Goal: Transaction & Acquisition: Purchase product/service

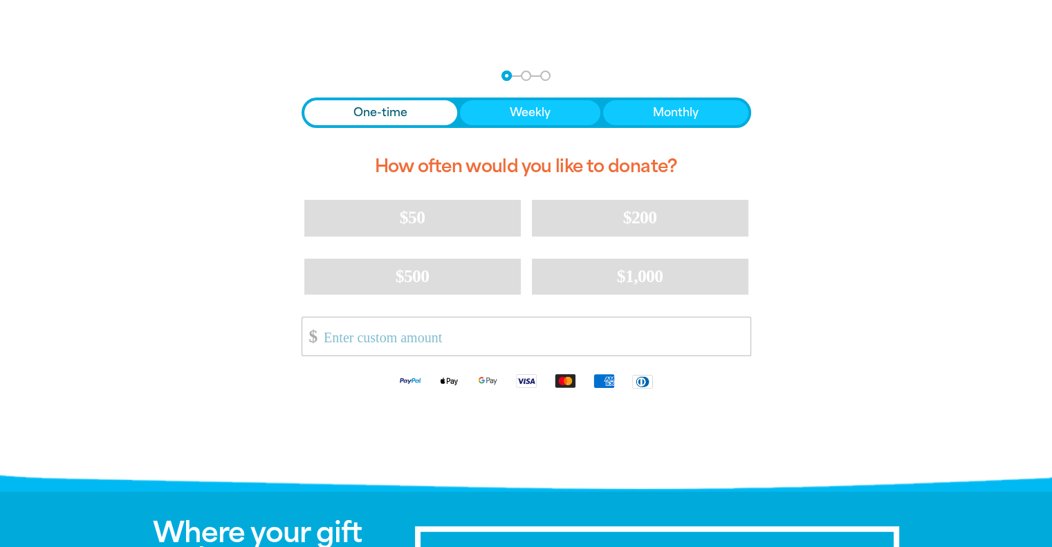
scroll to position [277, 0]
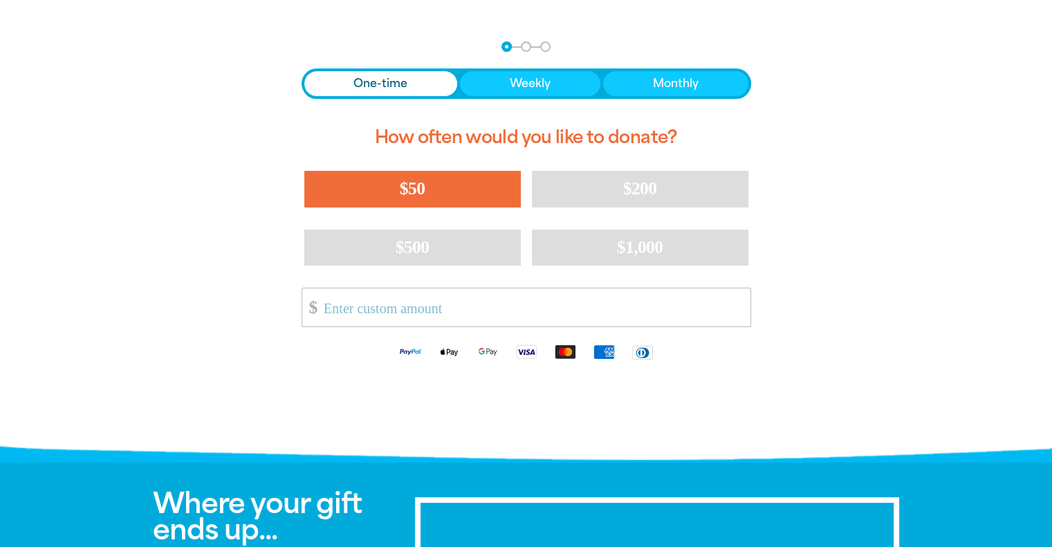
click at [383, 176] on button "$50" at bounding box center [412, 189] width 216 height 36
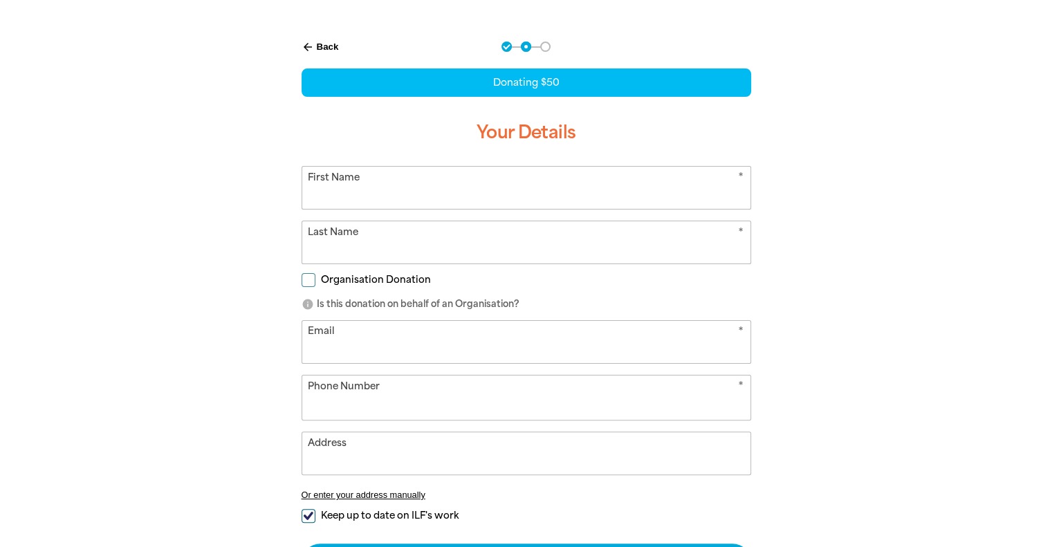
select select "AU"
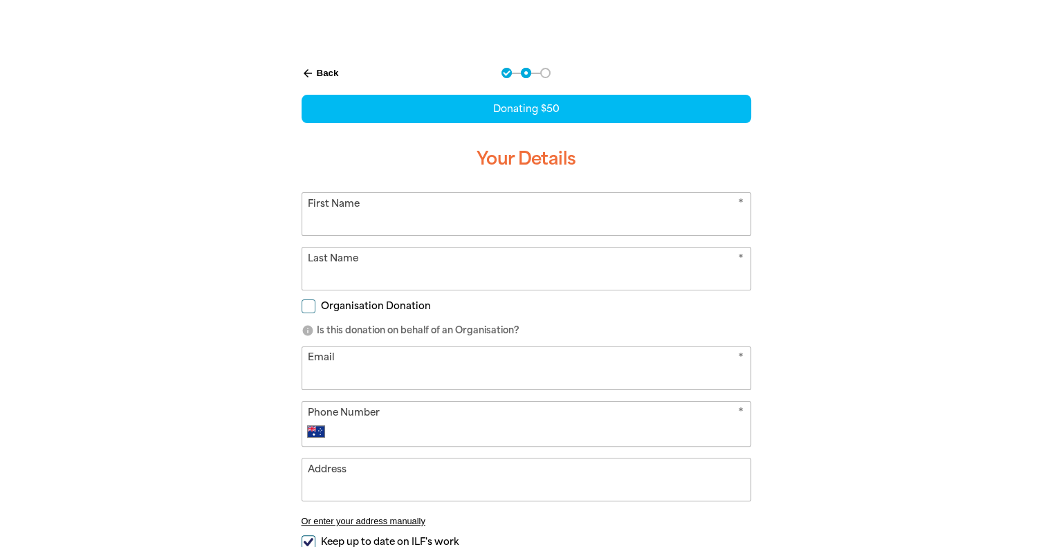
scroll to position [138, 0]
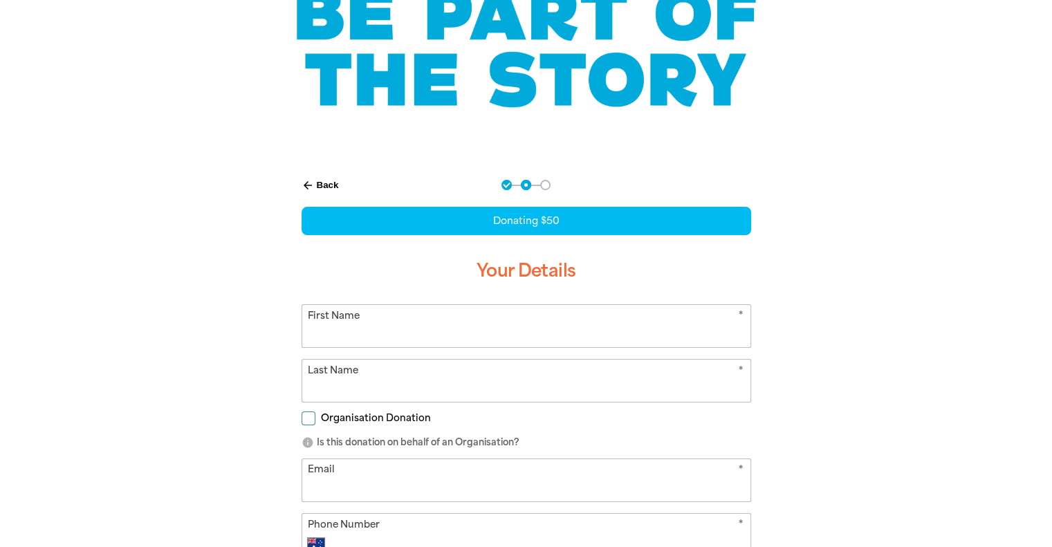
click at [364, 327] on input "First Name" at bounding box center [526, 326] width 448 height 42
type input "[PERSON_NAME]"
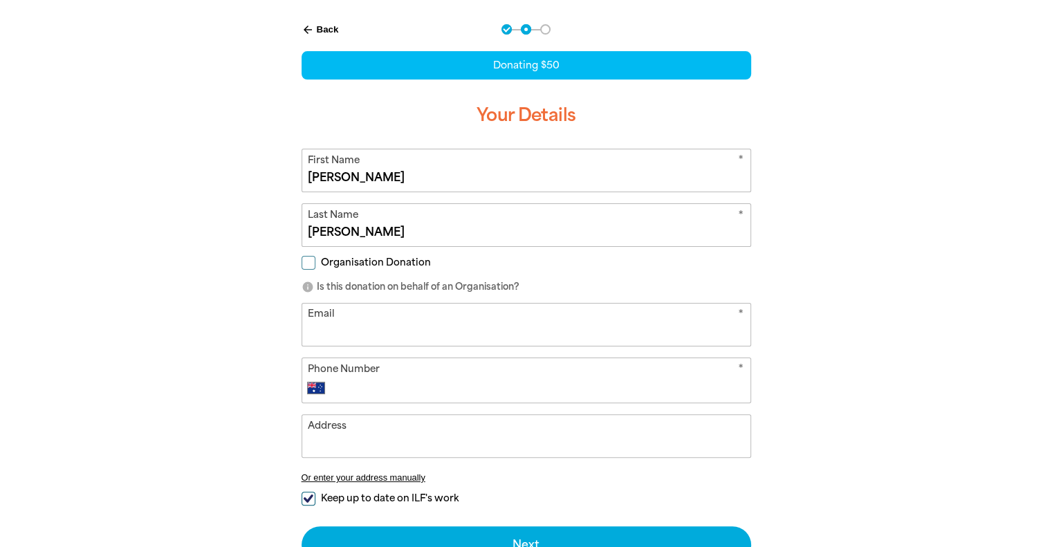
scroll to position [346, 0]
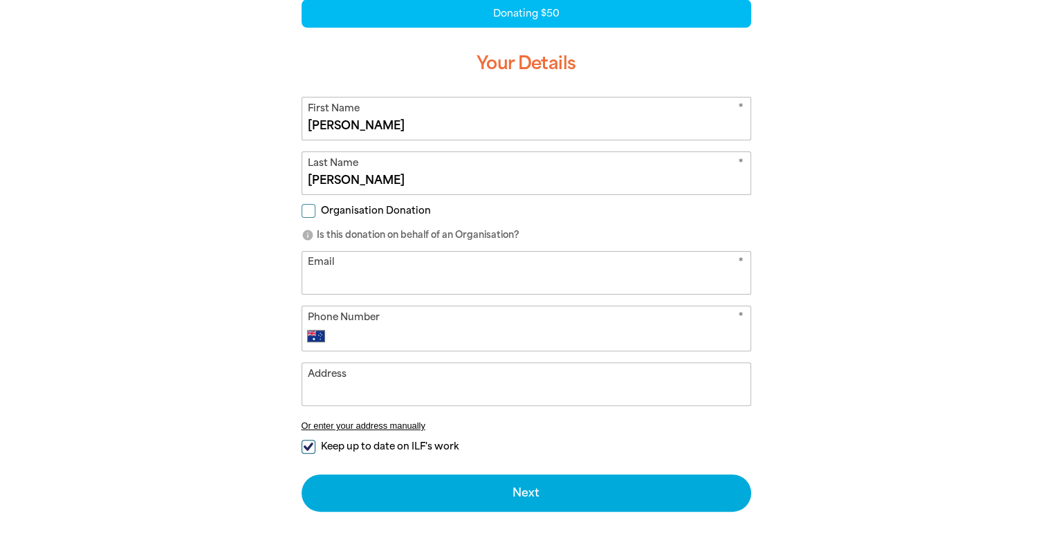
click at [353, 272] on input "Email" at bounding box center [526, 273] width 448 height 42
type input "[EMAIL_ADDRESS][PERSON_NAME][DOMAIN_NAME]"
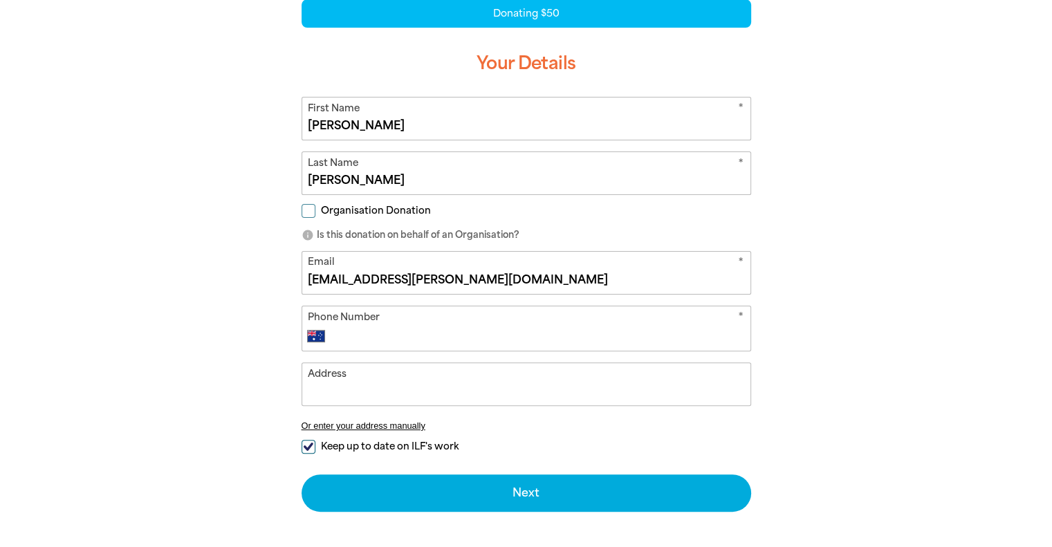
click at [263, 317] on div "arrow_back Back Step 1 Step 2 Step 3 Donating $50 Your Details * First Name [PE…" at bounding box center [526, 276] width 526 height 642
click at [367, 333] on input "Phone Number" at bounding box center [539, 336] width 409 height 17
type input "0439 041 257"
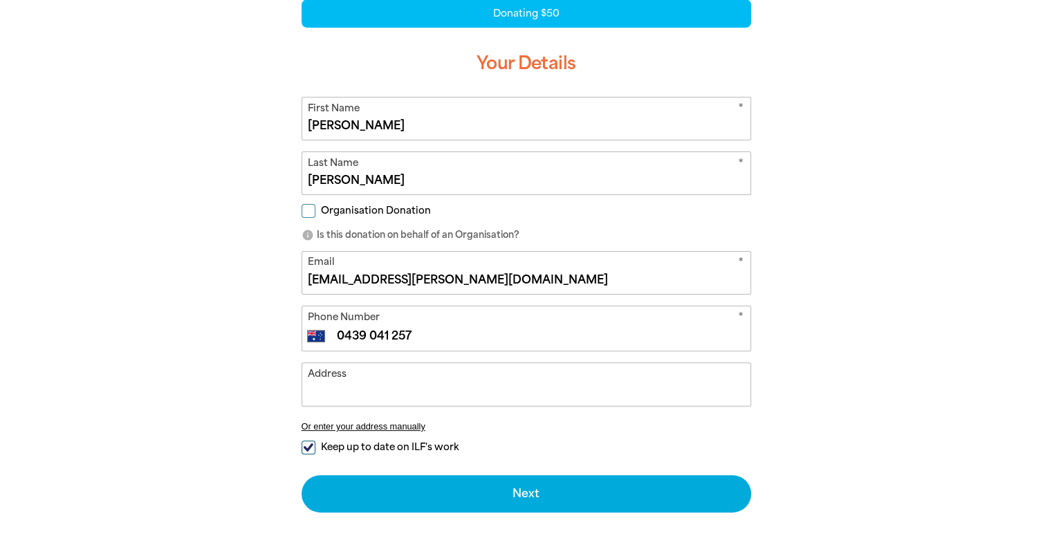
click at [362, 389] on input "Address" at bounding box center [526, 384] width 448 height 42
click at [346, 447] on span "Keep up to date on ILF's work" at bounding box center [390, 447] width 138 height 13
click at [315, 447] on input "Keep up to date on ILF's work" at bounding box center [309, 448] width 14 height 14
checkbox input "false"
click at [365, 391] on input "Address" at bounding box center [526, 384] width 448 height 42
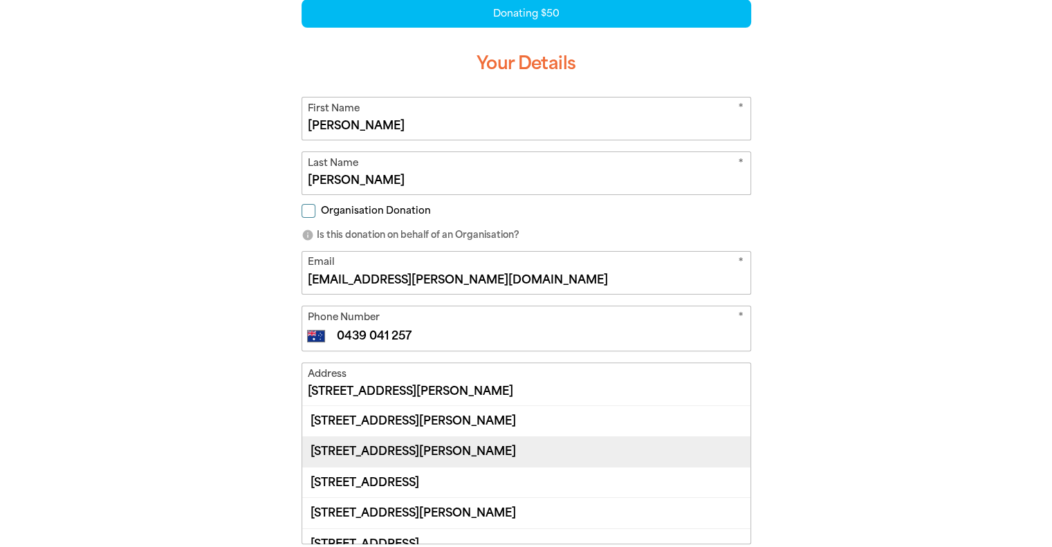
scroll to position [277, 0]
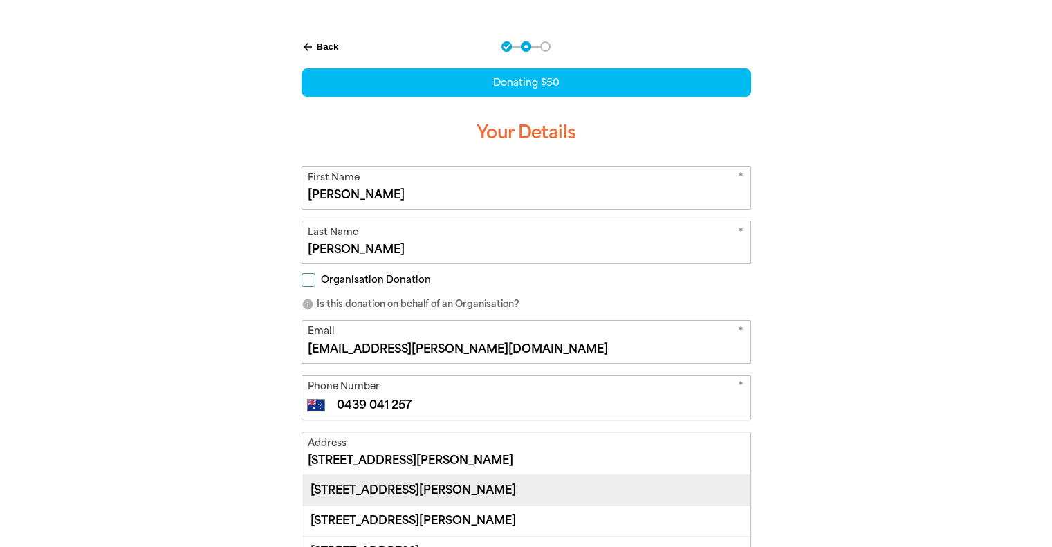
click at [467, 492] on div "[STREET_ADDRESS][PERSON_NAME]" at bounding box center [526, 490] width 448 height 30
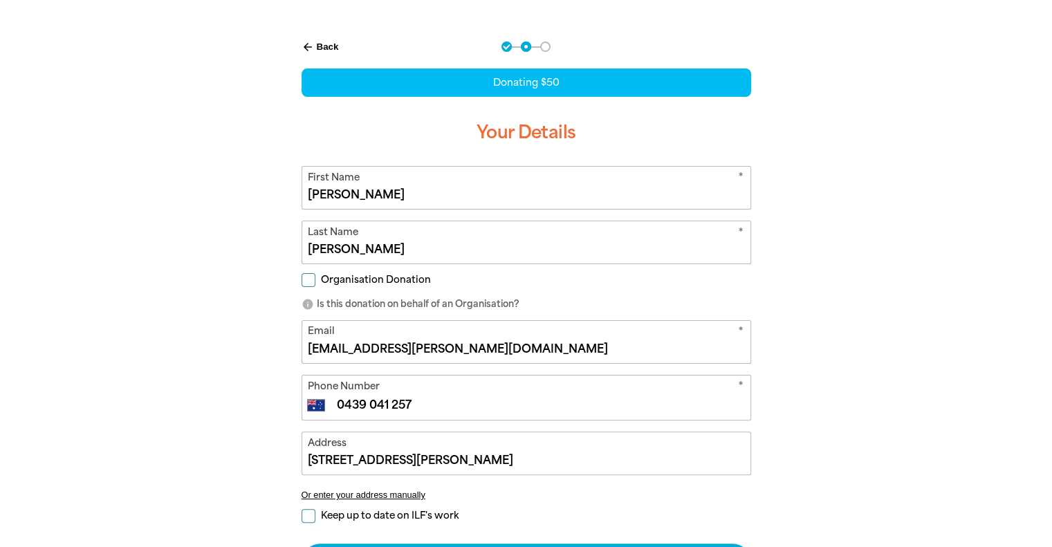
click at [313, 460] on input "[STREET_ADDRESS][PERSON_NAME]" at bounding box center [526, 453] width 448 height 42
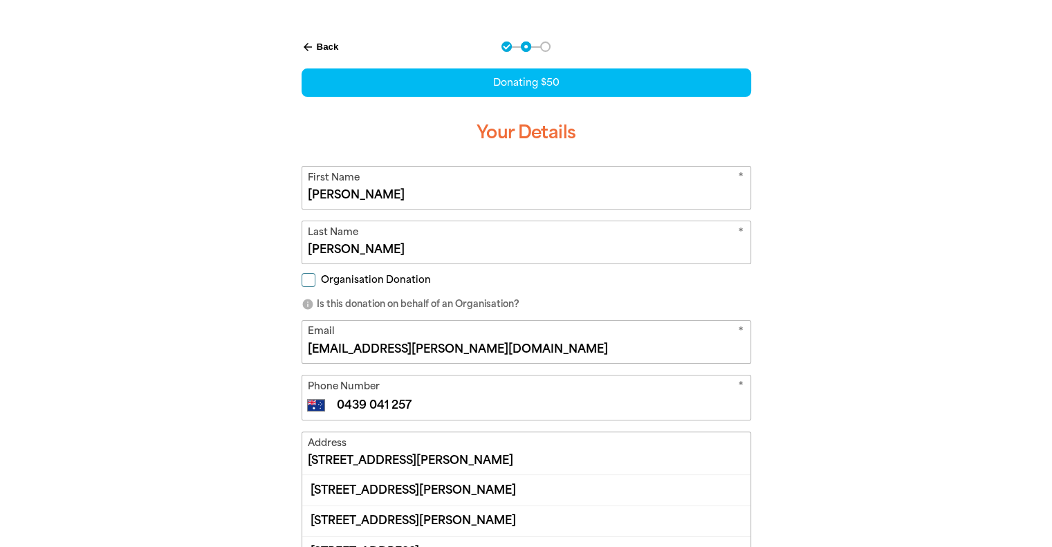
type input "[STREET_ADDRESS][PERSON_NAME]"
click at [878, 420] on div "arrow_back Back Step 1 Step 2 Step 3 Donating $50 Your Details * First Name [PE…" at bounding box center [526, 414] width 830 height 781
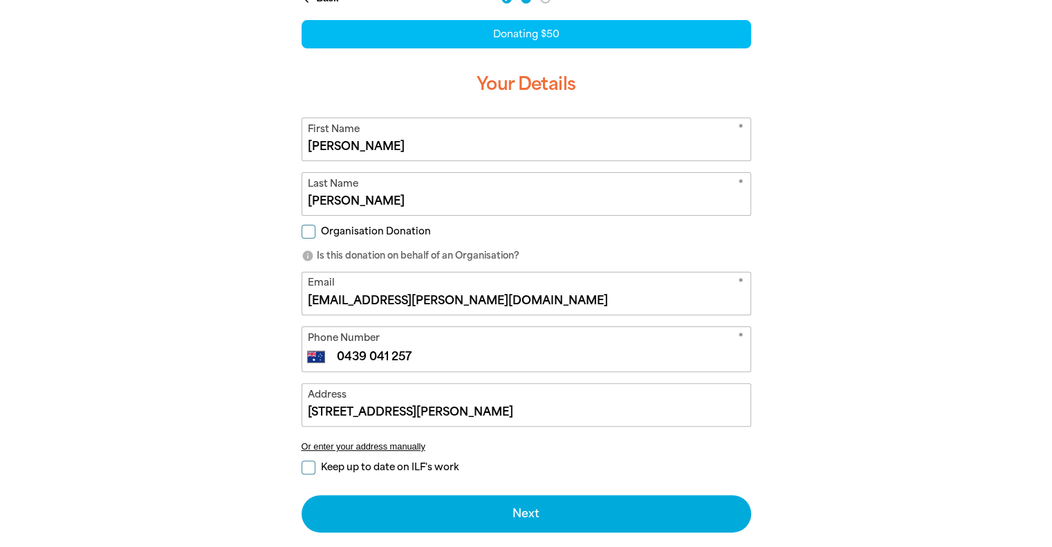
scroll to position [415, 0]
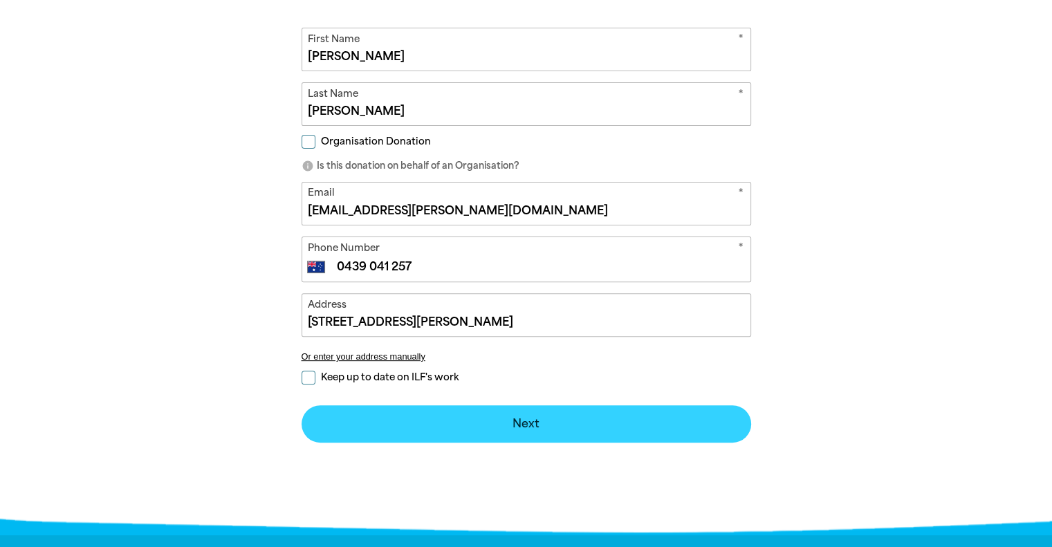
click at [508, 422] on button "Next chevron_right" at bounding box center [527, 423] width 450 height 37
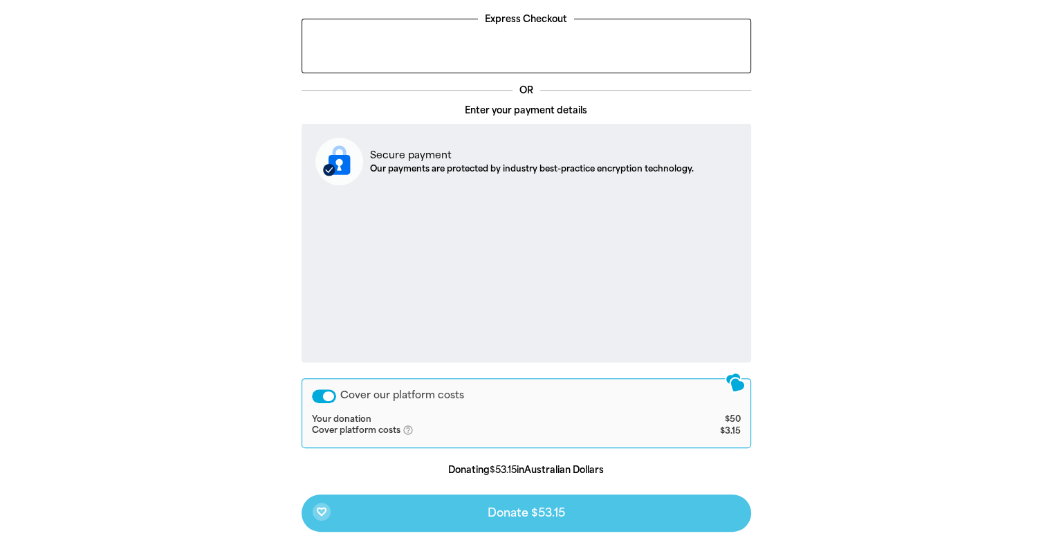
scroll to position [423, 0]
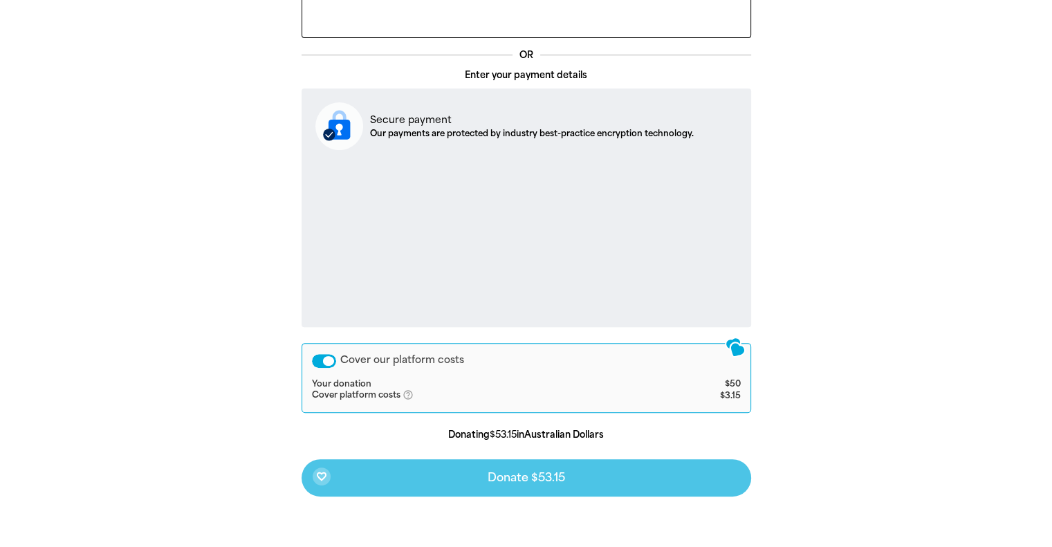
click at [408, 395] on icon "help_outlined" at bounding box center [414, 394] width 22 height 11
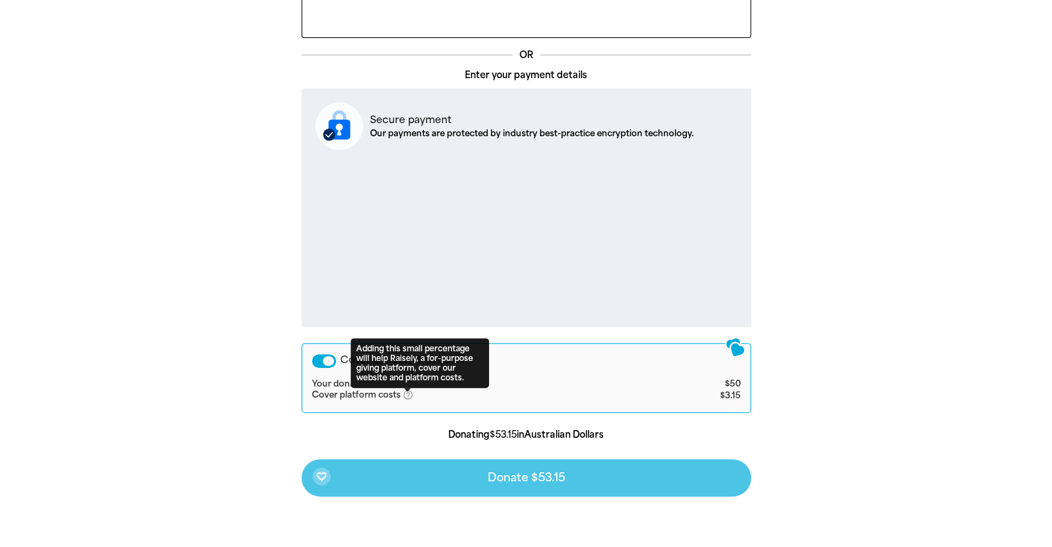
click at [830, 303] on div "arrow_back Back Step 1 Step 2 Step 3 Your Payment Details Express Checkout OR E…" at bounding box center [526, 230] width 830 height 704
click at [858, 354] on div "arrow_back Back Step 1 Step 2 Step 3 Your Payment Details Express Checkout OR E…" at bounding box center [526, 230] width 830 height 704
click at [282, 387] on div "arrow_back Back Step 1 Step 2 Step 3 Your Payment Details Express Checkout OR E…" at bounding box center [526, 230] width 526 height 704
click at [326, 358] on div "Cover our platform costs" at bounding box center [324, 361] width 24 height 14
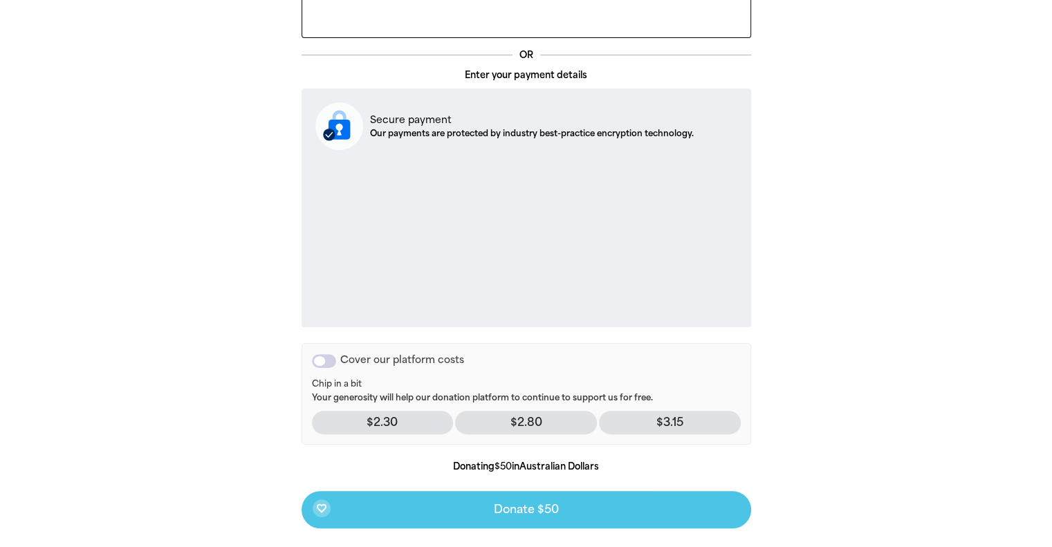
click at [328, 358] on div "Cover our platform costs" at bounding box center [324, 361] width 24 height 14
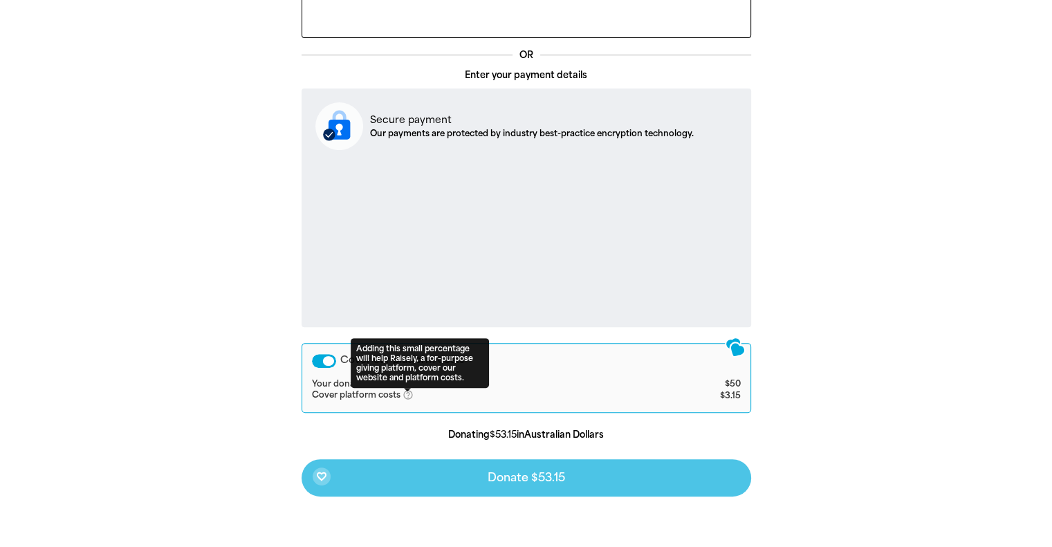
click at [321, 358] on div "Cover our platform costs" at bounding box center [324, 361] width 24 height 14
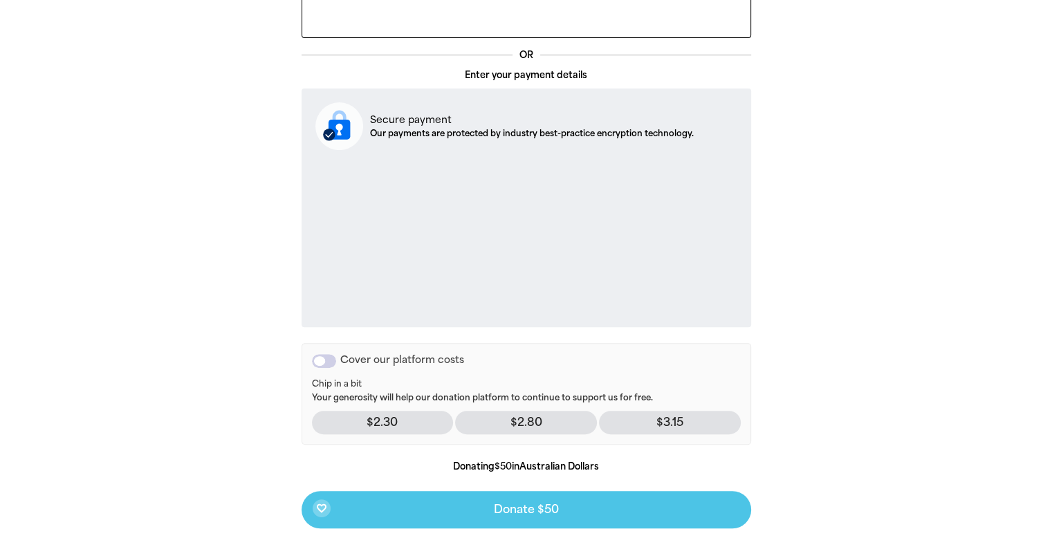
click at [329, 358] on div "Cover our platform costs" at bounding box center [324, 361] width 24 height 14
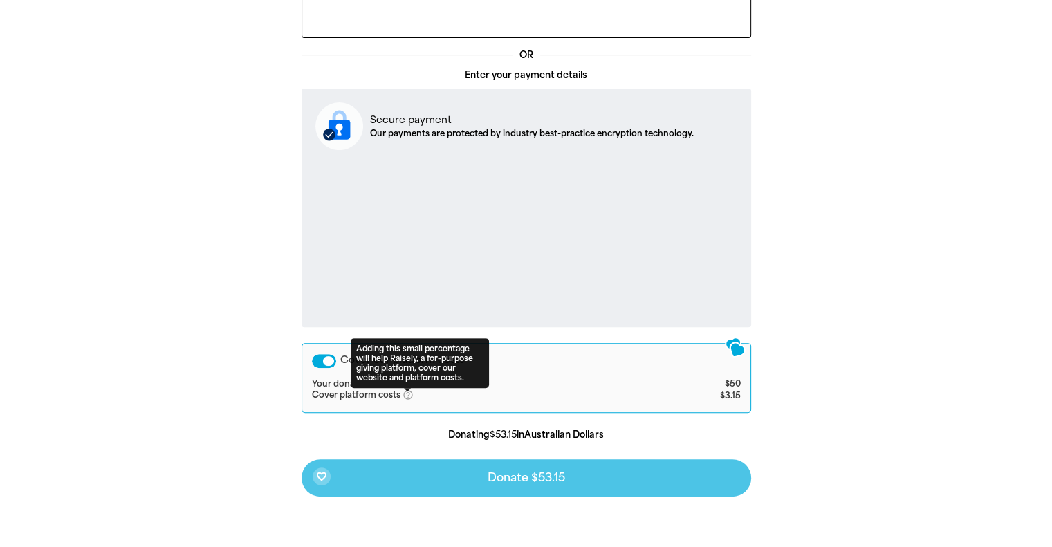
scroll to position [354, 0]
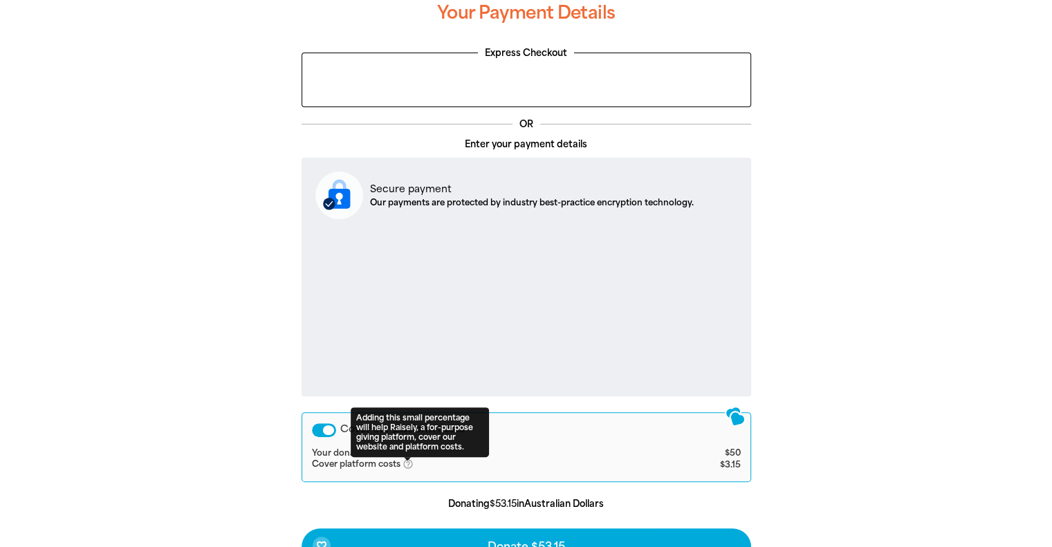
click at [852, 374] on div "arrow_back Back Step 1 Step 2 Step 3 Your Payment Details Express Checkout OR E…" at bounding box center [526, 299] width 830 height 704
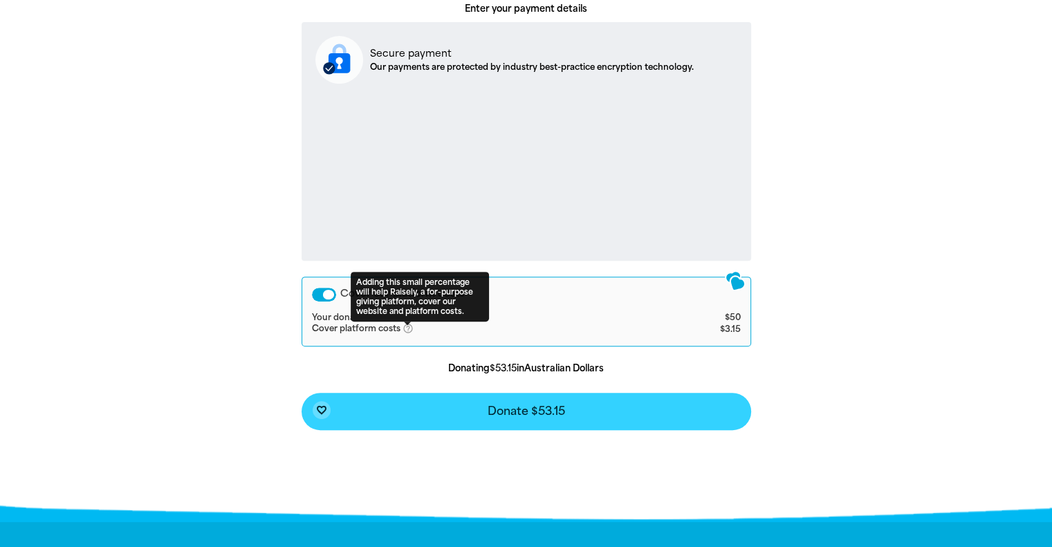
scroll to position [492, 0]
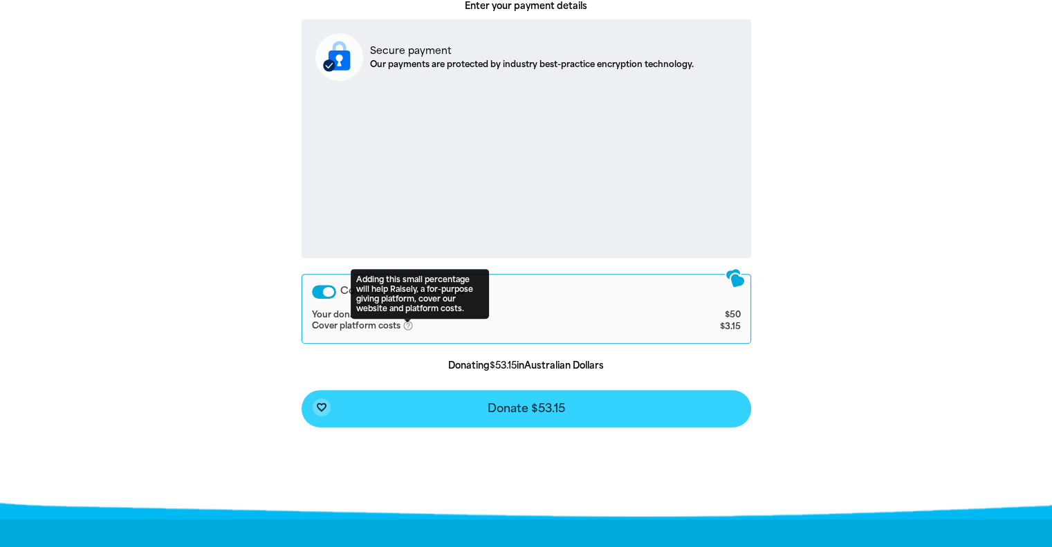
click at [515, 400] on button "favorite_border Donate $53.15" at bounding box center [527, 408] width 450 height 37
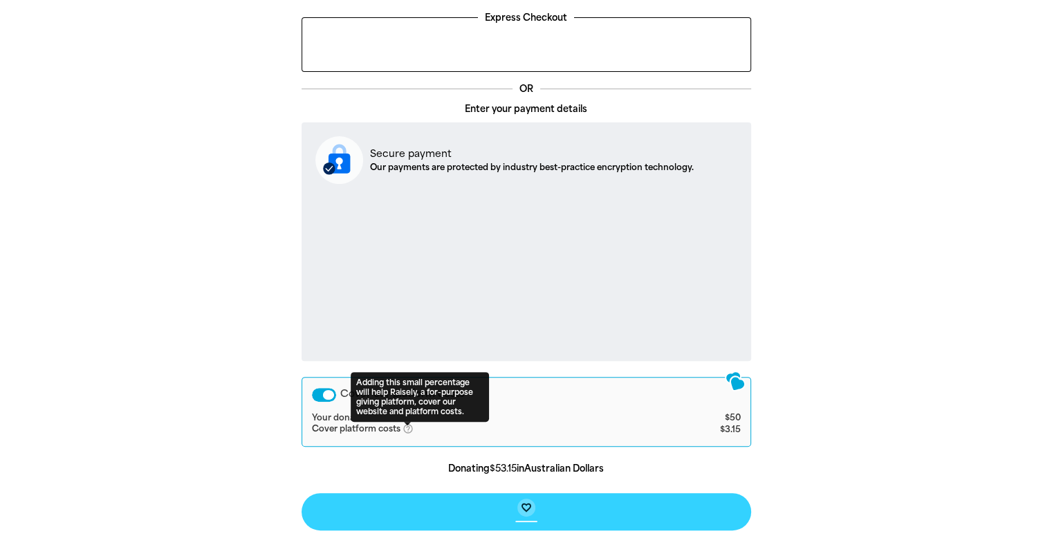
scroll to position [354, 0]
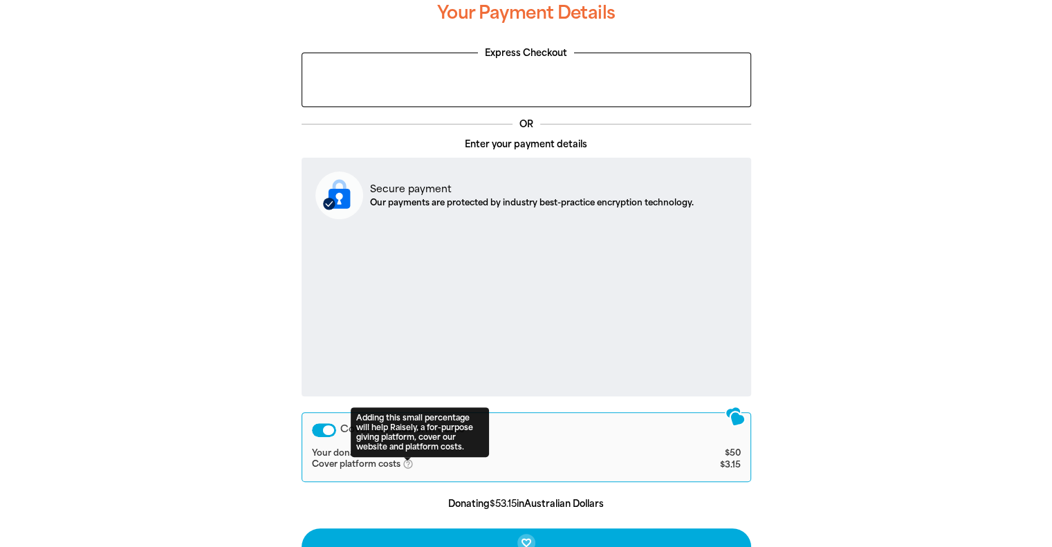
click at [817, 356] on div "arrow_back Back Step 1 Step 2 Step 3 Your Payment Details Express Checkout OR E…" at bounding box center [526, 299] width 830 height 704
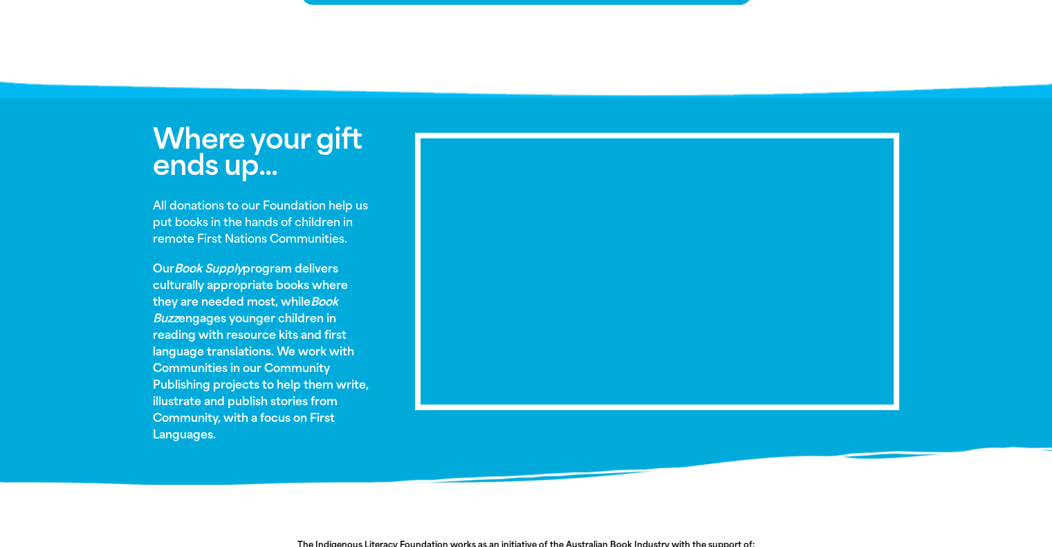
scroll to position [943, 0]
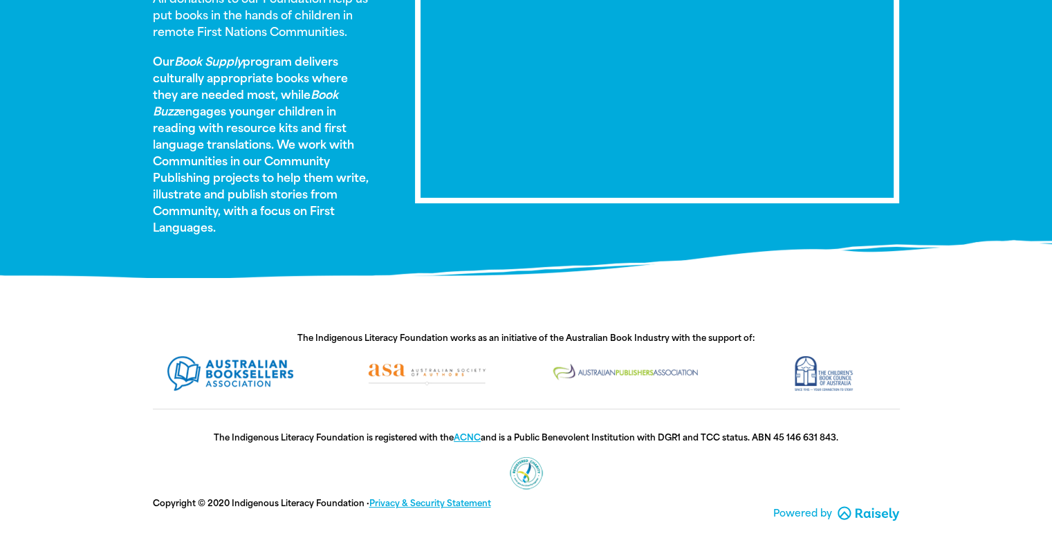
click at [461, 335] on span "The Indigenous Literacy Foundation works as an initiative of the Australian Boo…" at bounding box center [525, 338] width 457 height 10
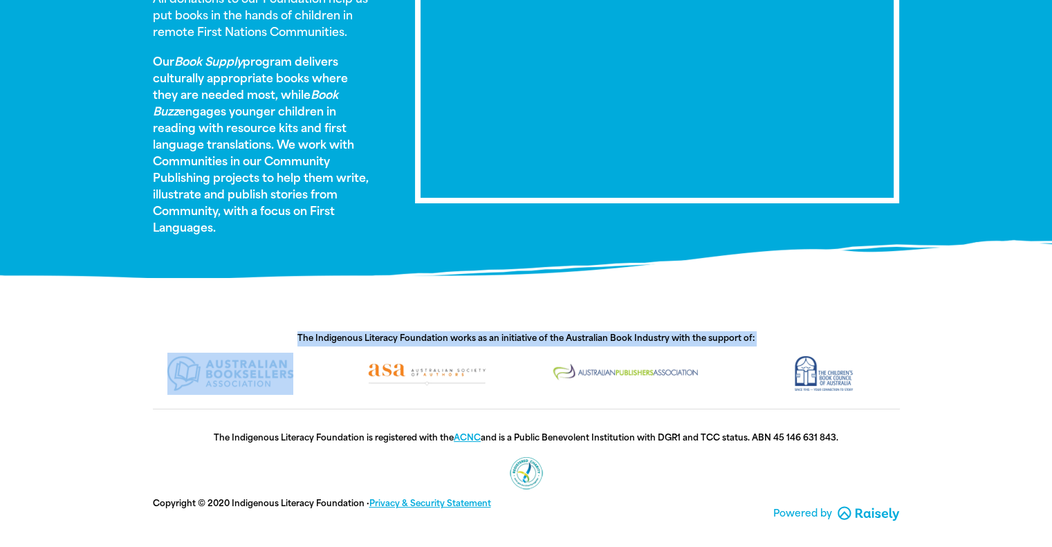
click at [461, 335] on span "The Indigenous Literacy Foundation works as an initiative of the Australian Boo…" at bounding box center [525, 338] width 457 height 10
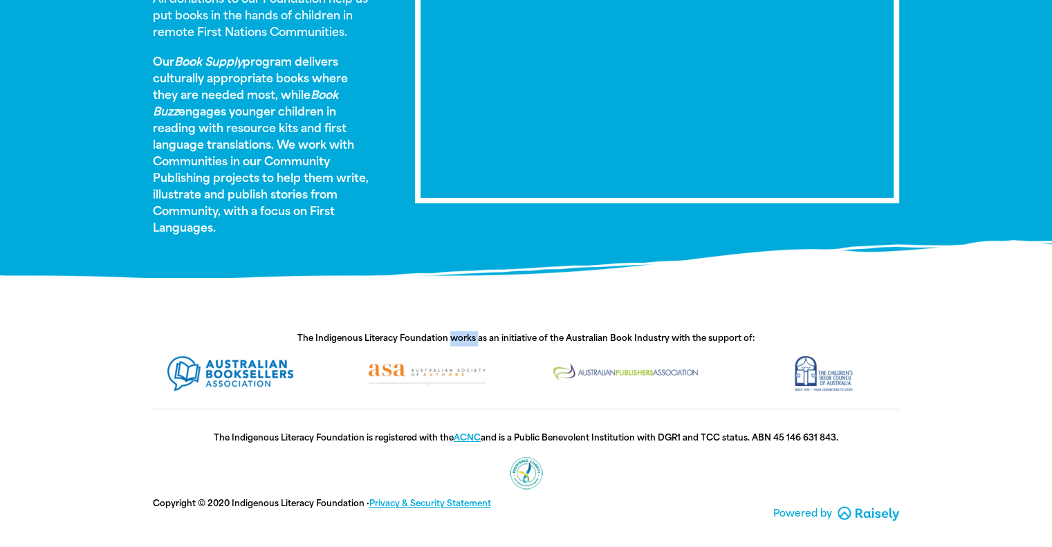
click at [461, 335] on span "The Indigenous Literacy Foundation works as an initiative of the Australian Boo…" at bounding box center [525, 338] width 457 height 10
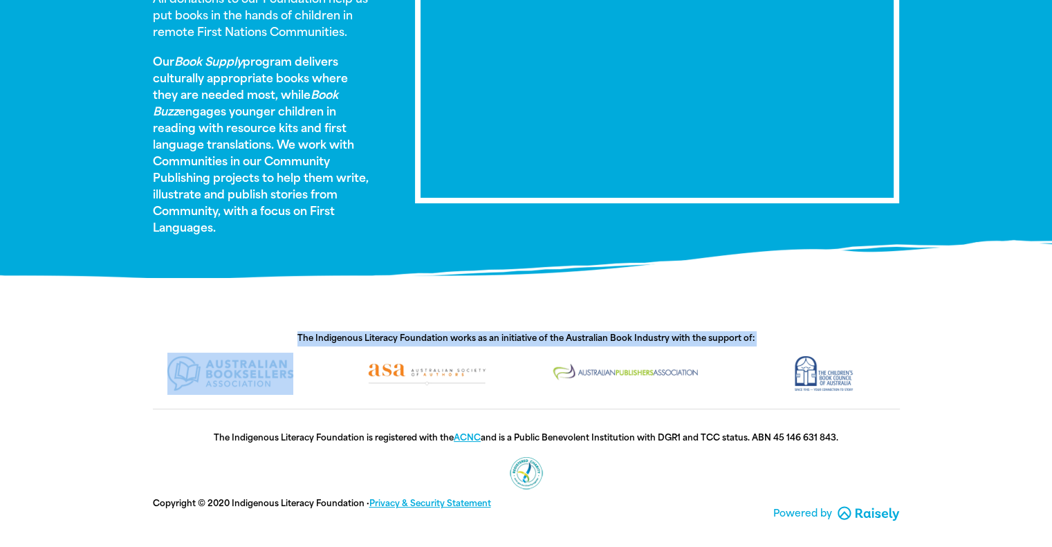
click at [461, 335] on span "The Indigenous Literacy Foundation works as an initiative of the Australian Boo…" at bounding box center [525, 338] width 457 height 10
click at [894, 333] on h6 "The Indigenous Literacy Foundation works as an initiative of the Australian Boo…" at bounding box center [526, 338] width 747 height 15
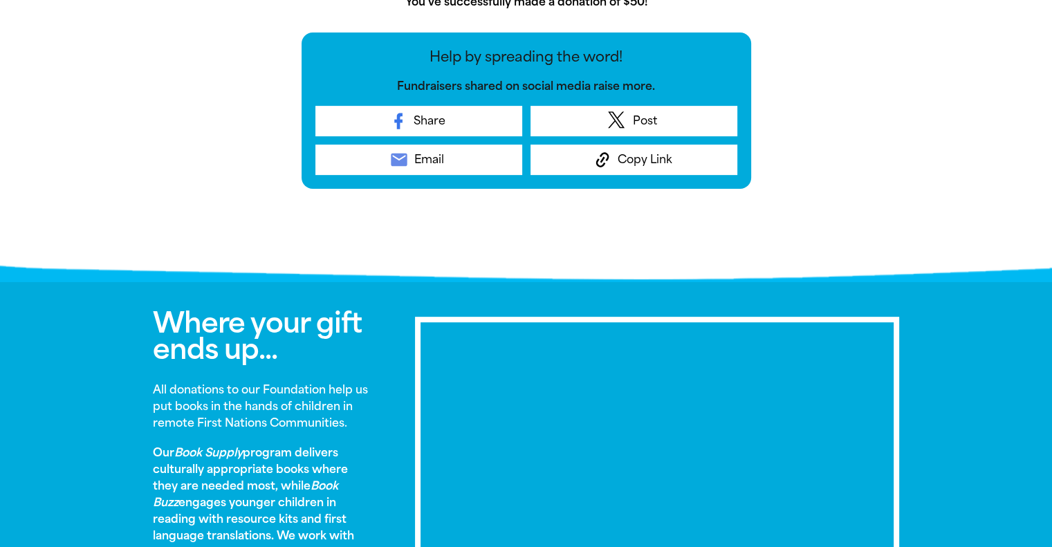
scroll to position [830, 0]
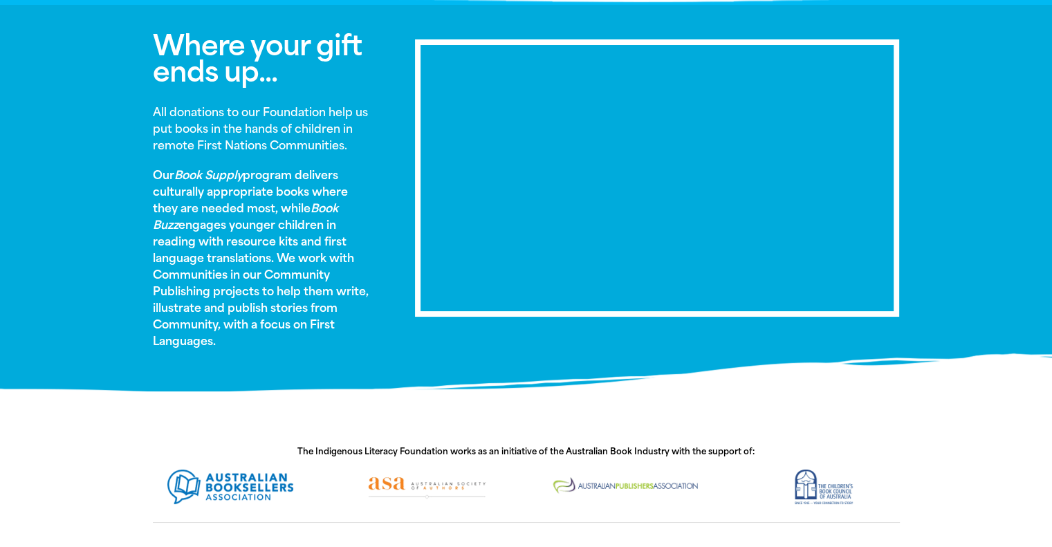
click at [210, 113] on strong "All donations to our Foundation help us put books in the hands of children in r…" at bounding box center [260, 129] width 215 height 46
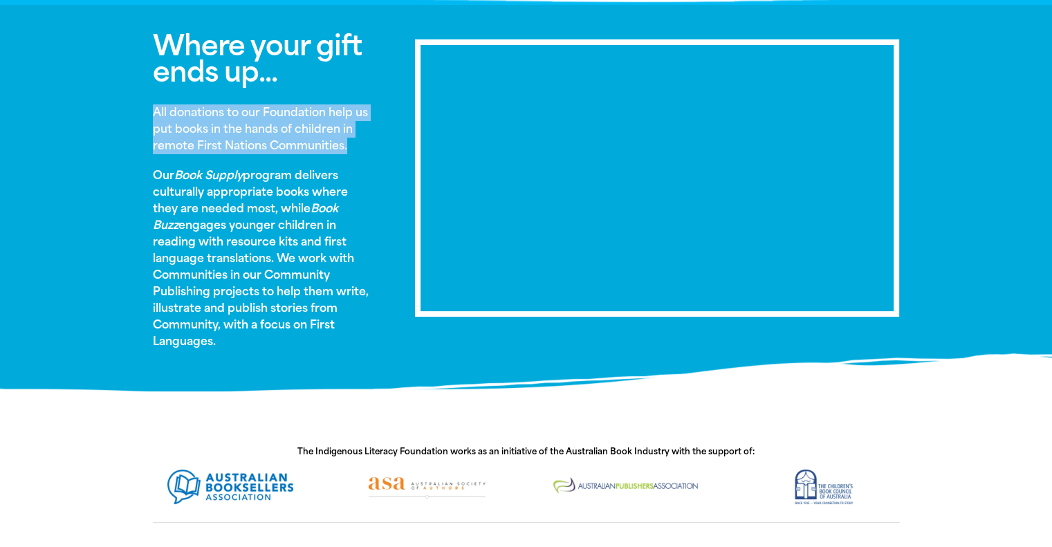
click at [210, 113] on strong "All donations to our Foundation help us put books in the hands of children in r…" at bounding box center [260, 129] width 215 height 46
click at [161, 114] on strong "All donations to our Foundation help us put books in the hands of children in r…" at bounding box center [260, 129] width 215 height 46
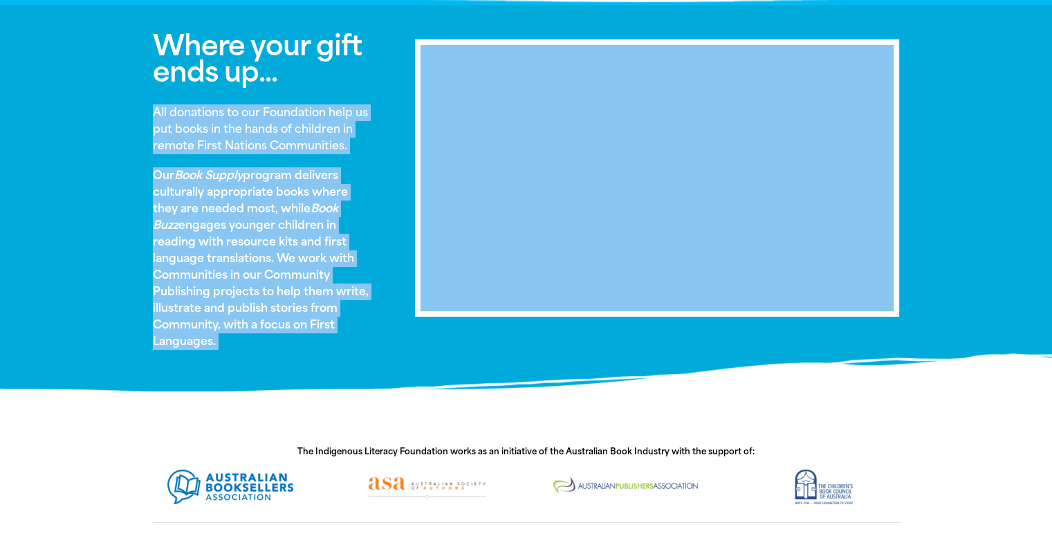
drag, startPoint x: 161, startPoint y: 114, endPoint x: 263, endPoint y: 343, distance: 250.5
click at [263, 343] on div "Where your gift ends up... All donations to our Foundation help us put books in…" at bounding box center [263, 198] width 263 height 331
